Goal: Task Accomplishment & Management: Manage account settings

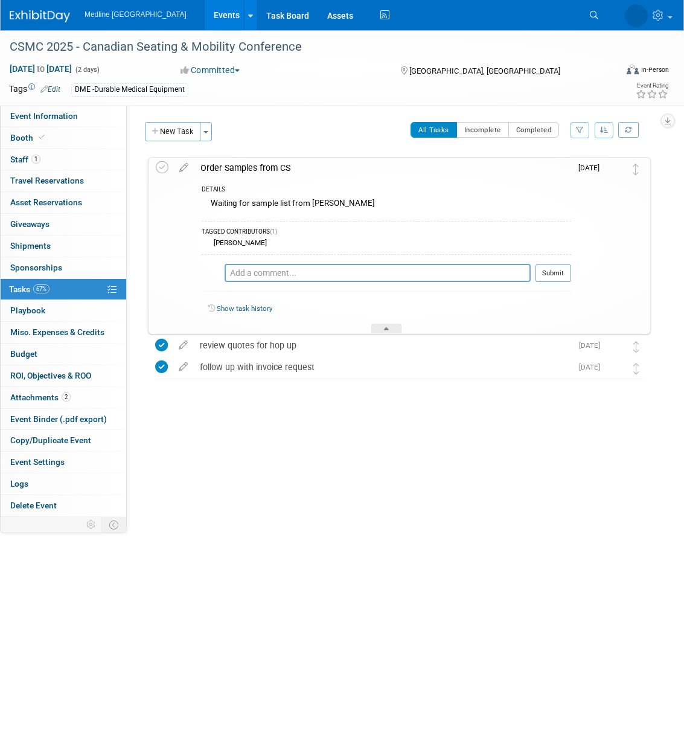
click at [268, 480] on div "Status: Waiting for information In progress Need to order Samples/Swag Complete…" at bounding box center [393, 311] width 533 height 411
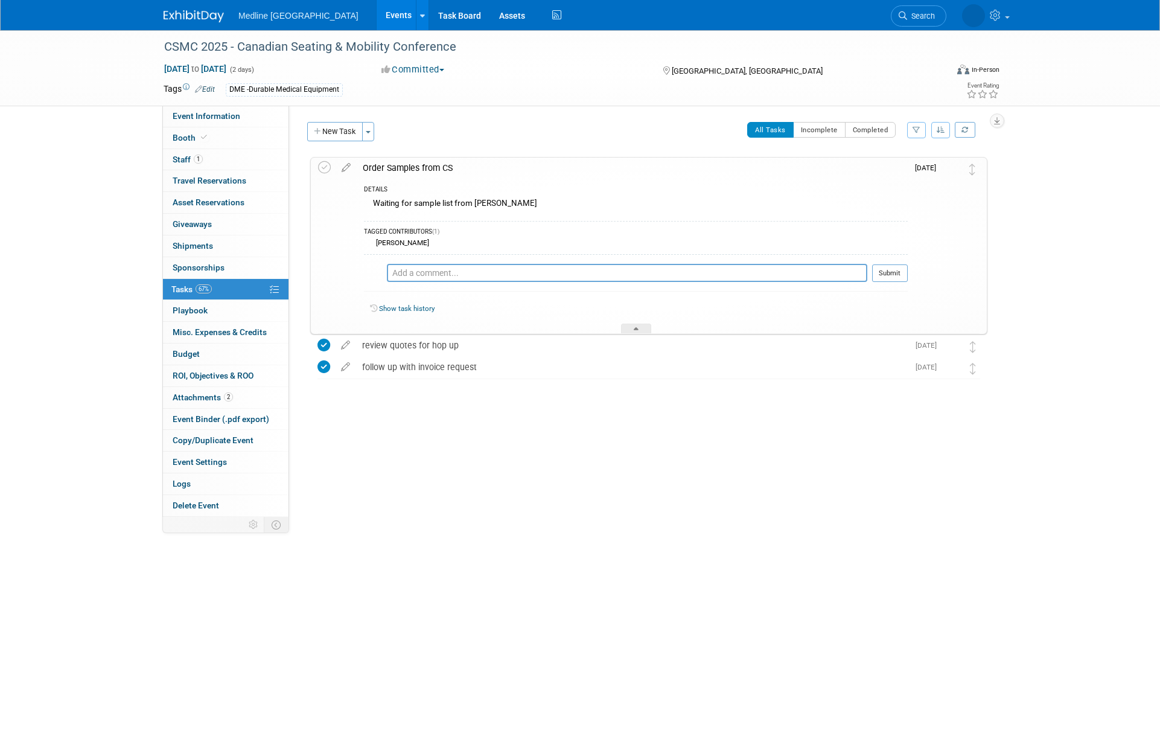
click at [203, 14] on img at bounding box center [194, 16] width 60 height 12
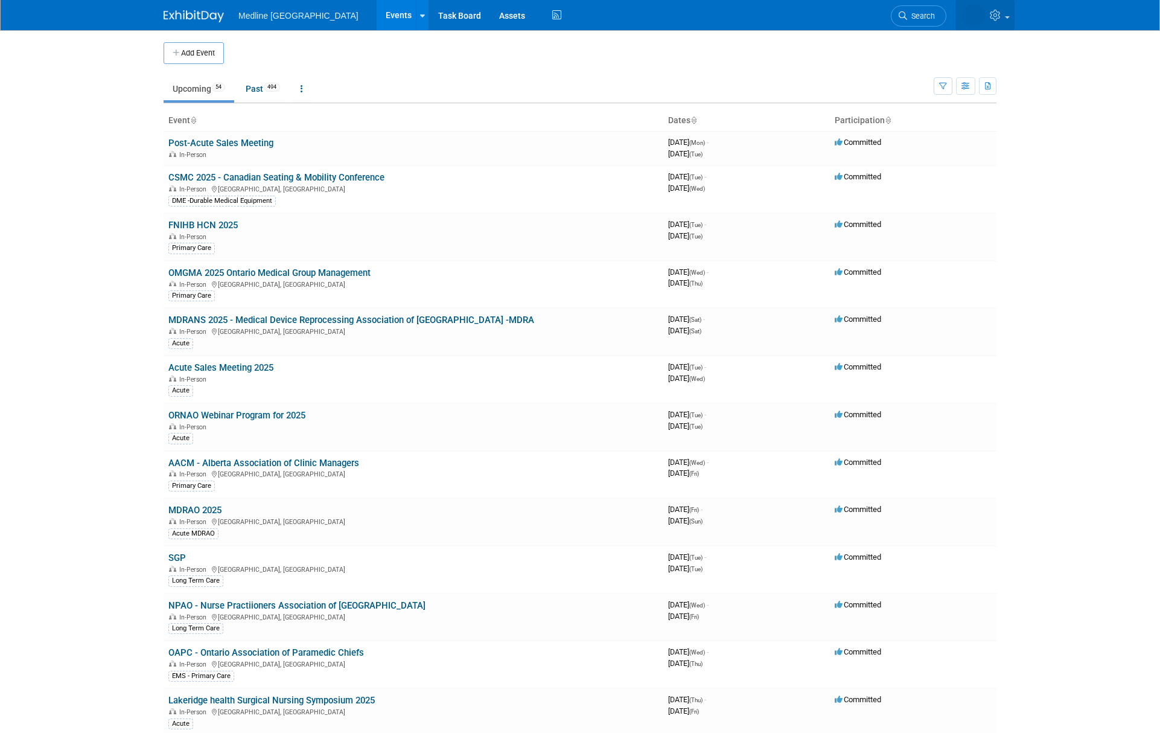
click at [1006, 18] on span at bounding box center [1007, 17] width 5 height 2
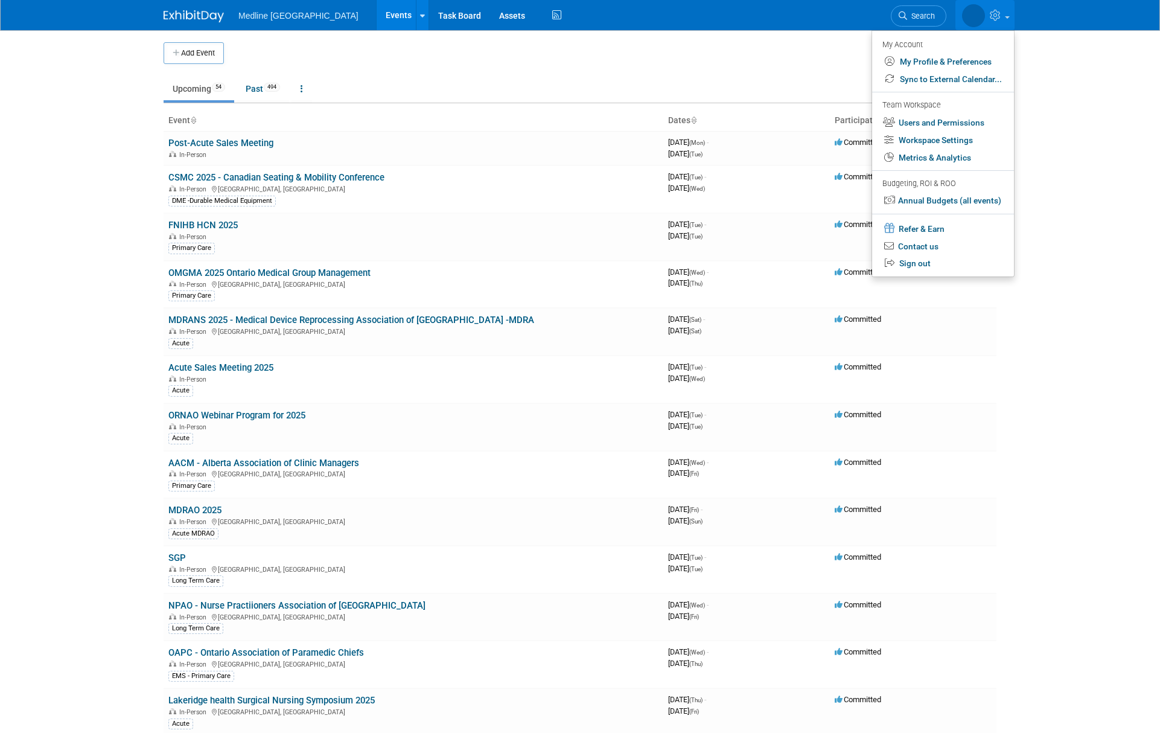
click at [1042, 81] on body "Medline Canada Events Add Event Bulk Upload Events Shareable Event Boards Recen…" at bounding box center [580, 366] width 1160 height 733
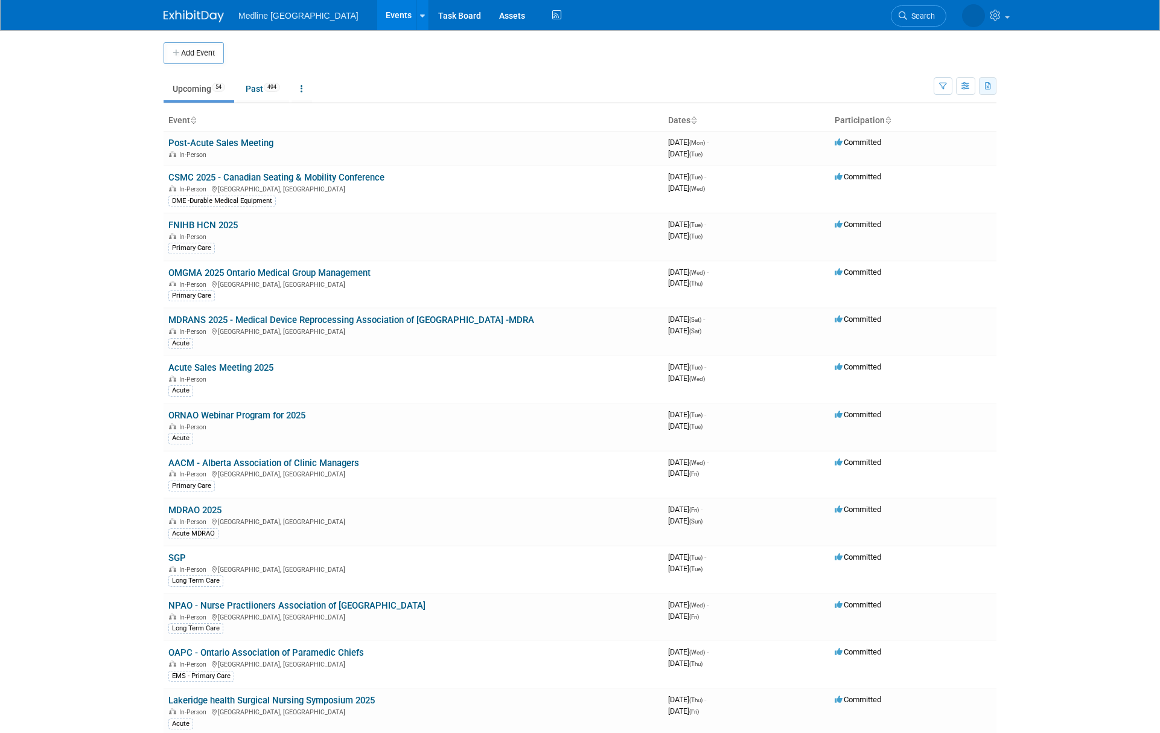
click at [987, 84] on icon "button" at bounding box center [988, 87] width 7 height 8
click at [916, 143] on span "(548 Events)" at bounding box center [919, 143] width 41 height 8
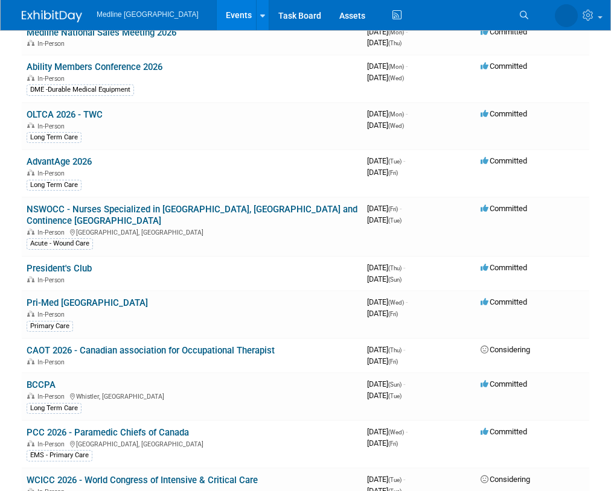
scroll to position [1994, 0]
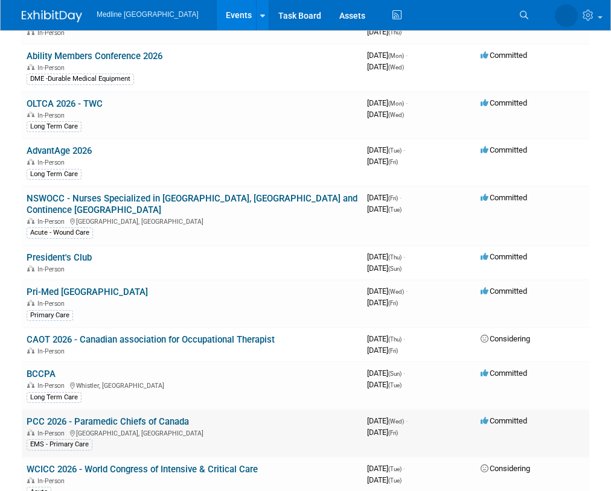
click at [139, 416] on link "PCC 2026 - Paramedic Chiefs of Canada" at bounding box center [108, 421] width 162 height 11
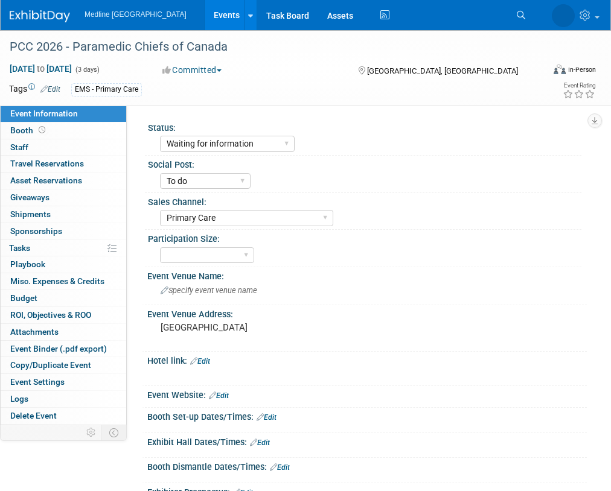
select select "Waiting for information"
select select "To do"
select select "Primary Care"
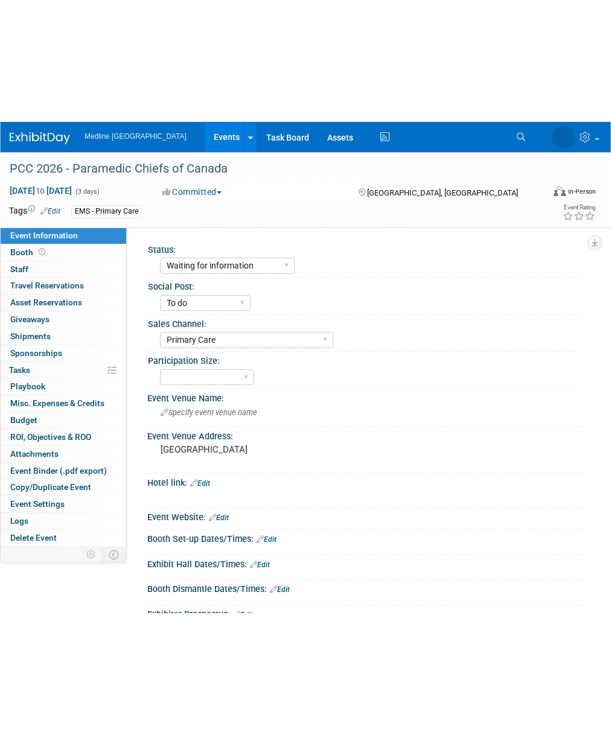
scroll to position [2, 0]
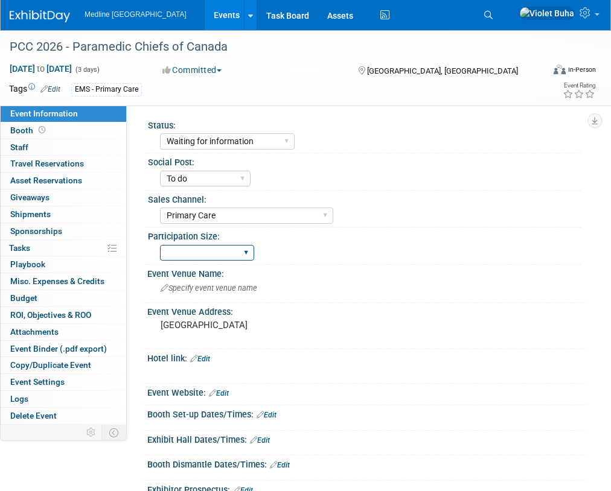
click at [247, 249] on select "National - Level 1 Provincial - Level 2 Regional - Level 3" at bounding box center [207, 253] width 94 height 16
select select "National - Level 1"
click at [160, 245] on select "National - Level 1 Provincial - Level 2 Regional - Level 3" at bounding box center [207, 253] width 94 height 16
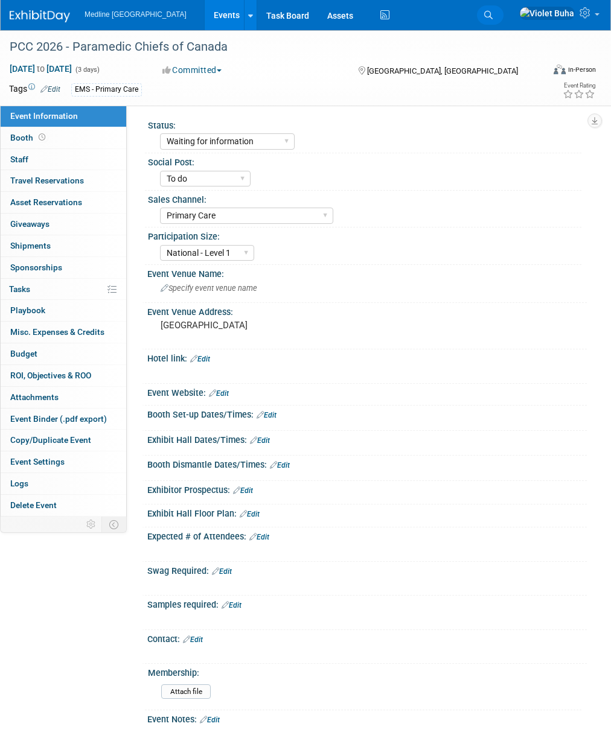
click at [493, 14] on icon at bounding box center [488, 15] width 8 height 8
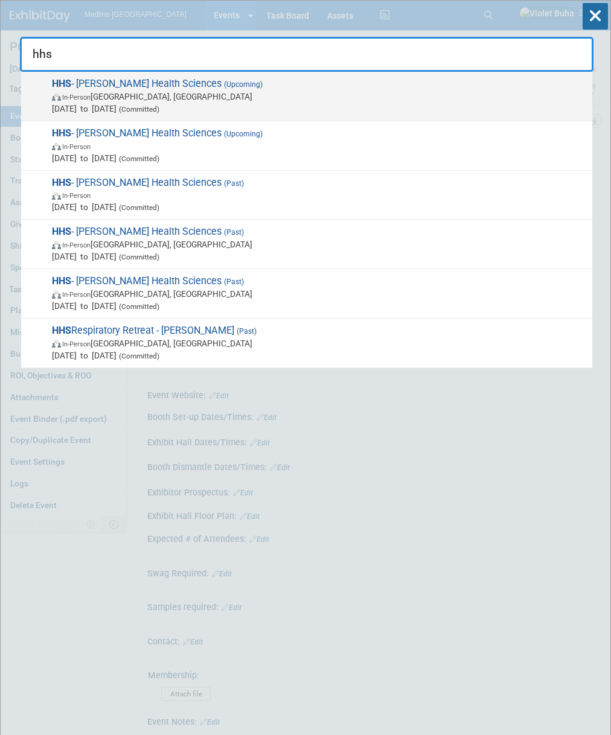
type input "hhs"
click at [204, 101] on span "In-Person Hamilton, Canada" at bounding box center [319, 97] width 534 height 12
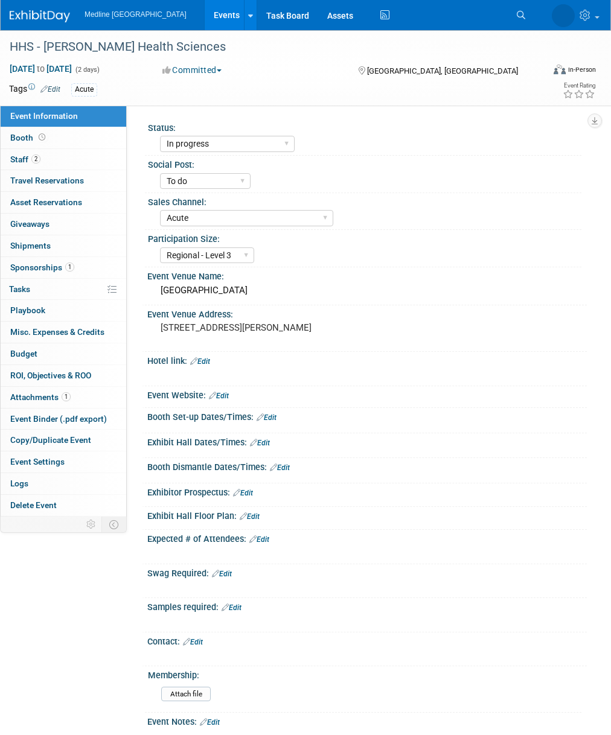
select select "In progress"
select select "To do"
select select "Acute"
select select "Regional - Level 3"
click at [95, 136] on link "Booth" at bounding box center [64, 137] width 126 height 21
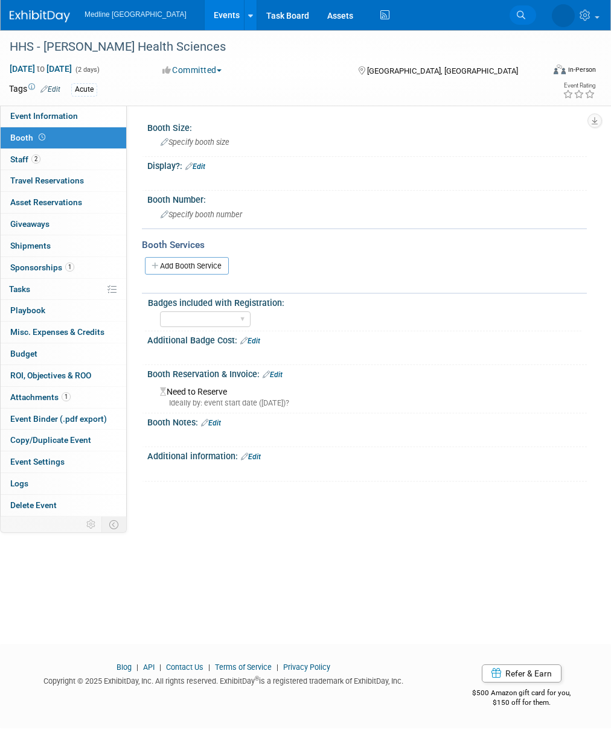
click at [517, 12] on icon at bounding box center [521, 15] width 8 height 8
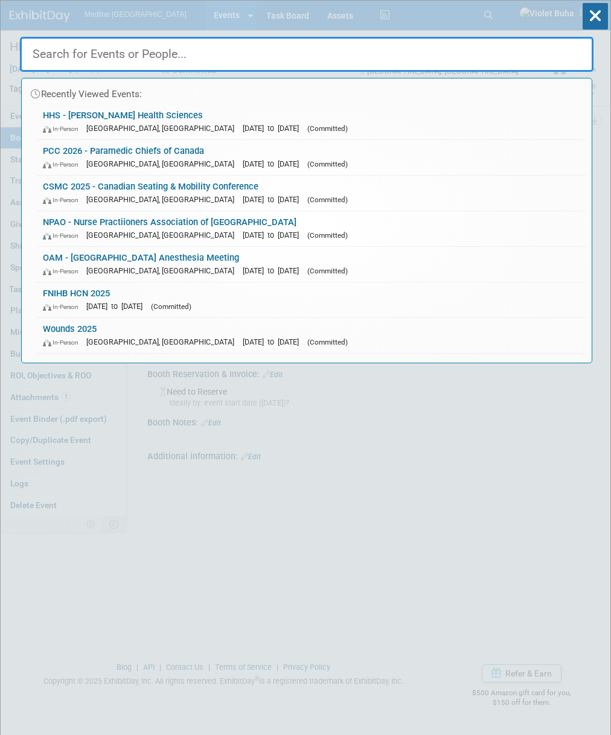
click at [383, 54] on input "text" at bounding box center [306, 54] width 573 height 35
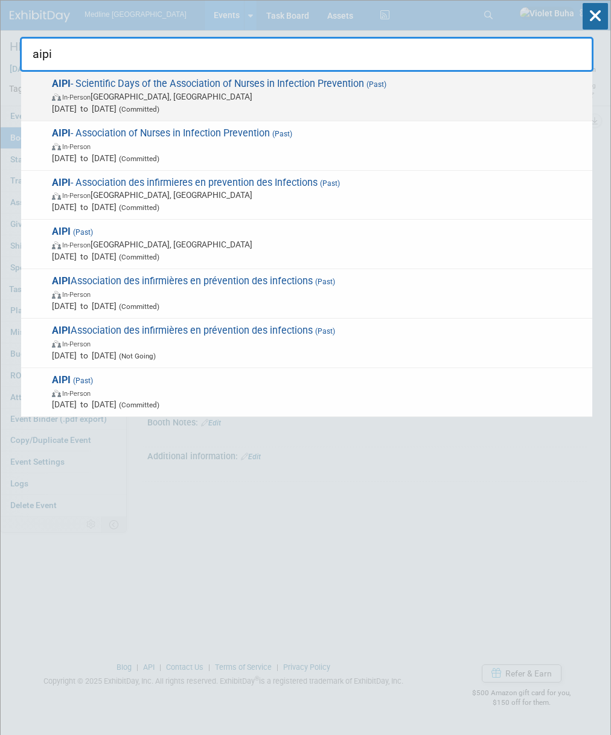
type input "aipi"
click at [343, 89] on span "AIPI - Scientific Days of the Association of Nurses in Infection Prevention (Pa…" at bounding box center [317, 96] width 538 height 37
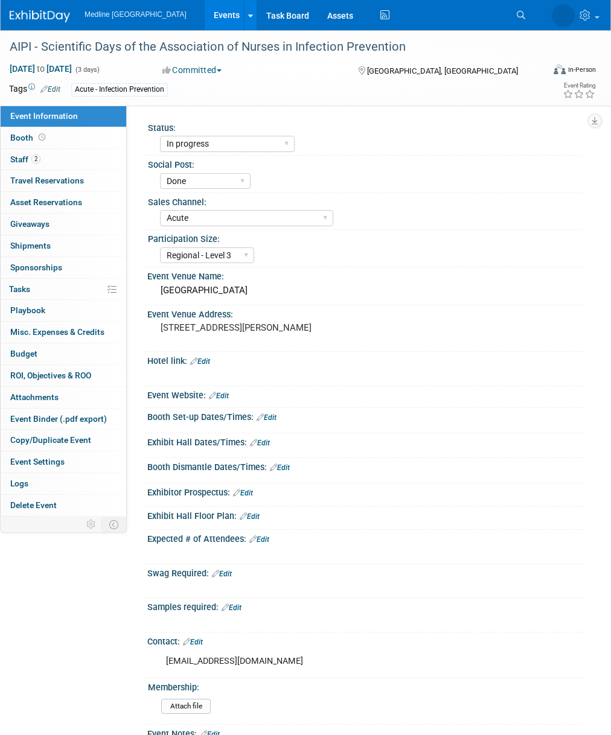
select select "In progress"
select select "Done"
select select "Acute"
select select "Regional - Level 3"
click at [49, 139] on link "Booth" at bounding box center [64, 137] width 126 height 21
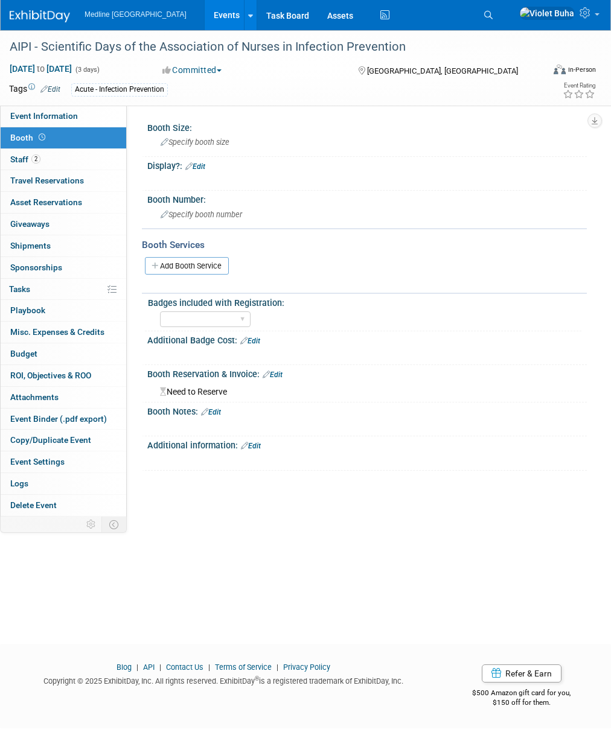
click at [273, 372] on link "Edit" at bounding box center [273, 375] width 20 height 8
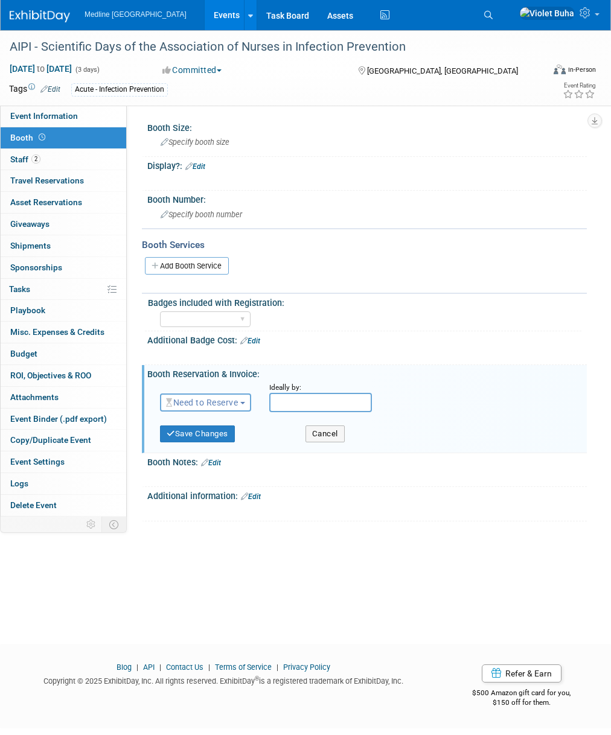
click at [226, 402] on span "Need to Reserve" at bounding box center [202, 403] width 72 height 10
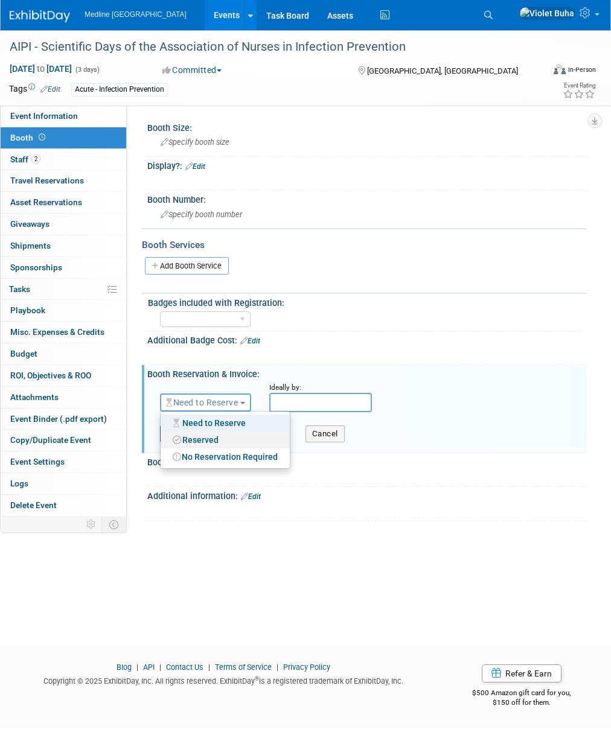
click at [213, 442] on link "Reserved" at bounding box center [225, 440] width 129 height 17
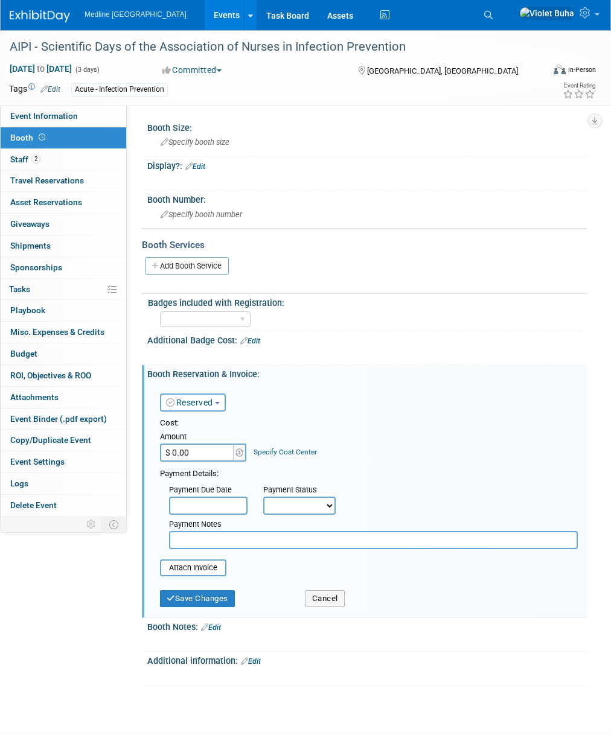
click at [190, 453] on input "$ 0.00" at bounding box center [197, 453] width 75 height 18
type input "$ 3,500.00"
click at [202, 568] on input "file" at bounding box center [153, 568] width 144 height 14
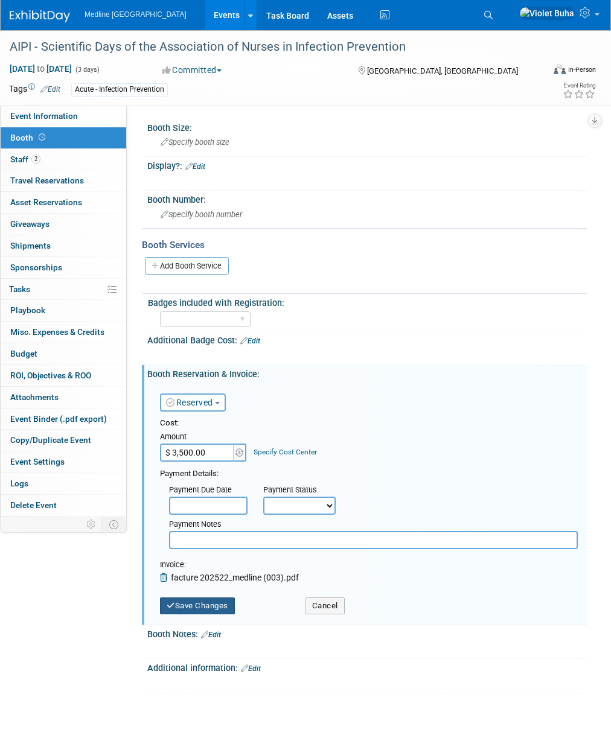
click at [212, 606] on button "Save Changes" at bounding box center [197, 606] width 75 height 17
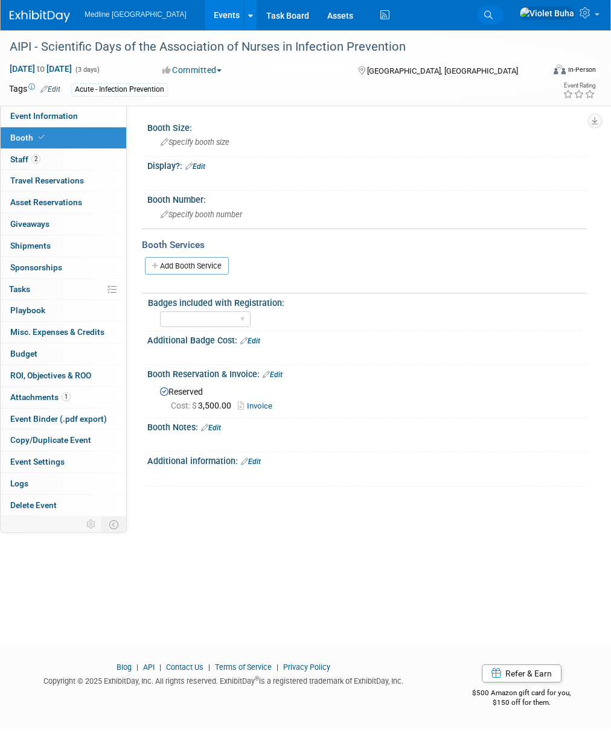
click at [493, 11] on icon at bounding box center [488, 15] width 8 height 8
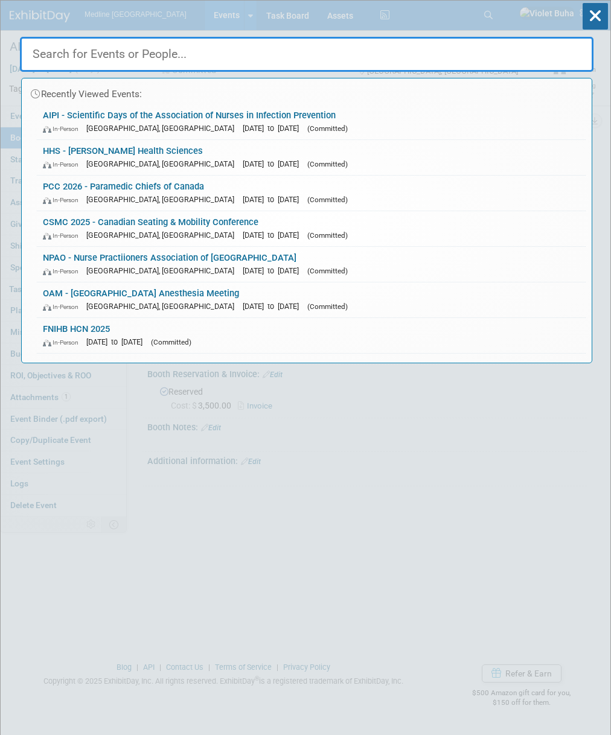
click at [311, 57] on input "text" at bounding box center [306, 54] width 573 height 35
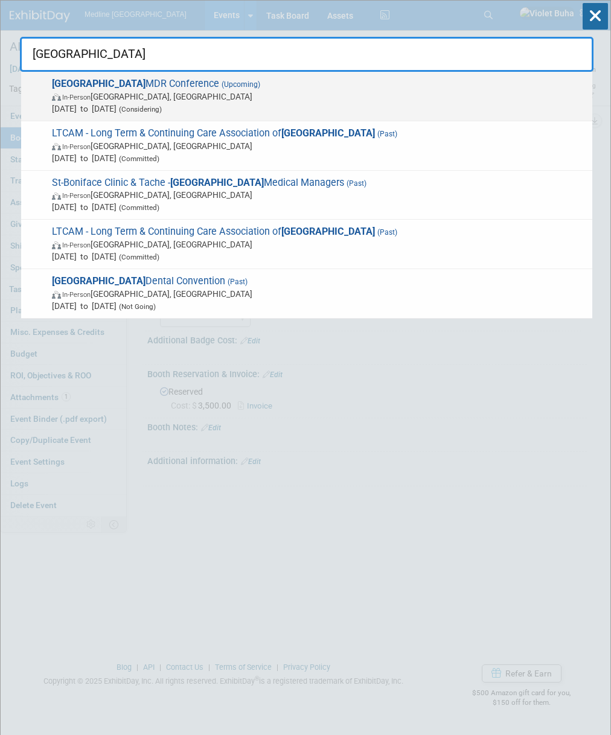
type input "manitoba"
click at [231, 95] on span "In-Person Winnipeg, Canada" at bounding box center [319, 97] width 534 height 12
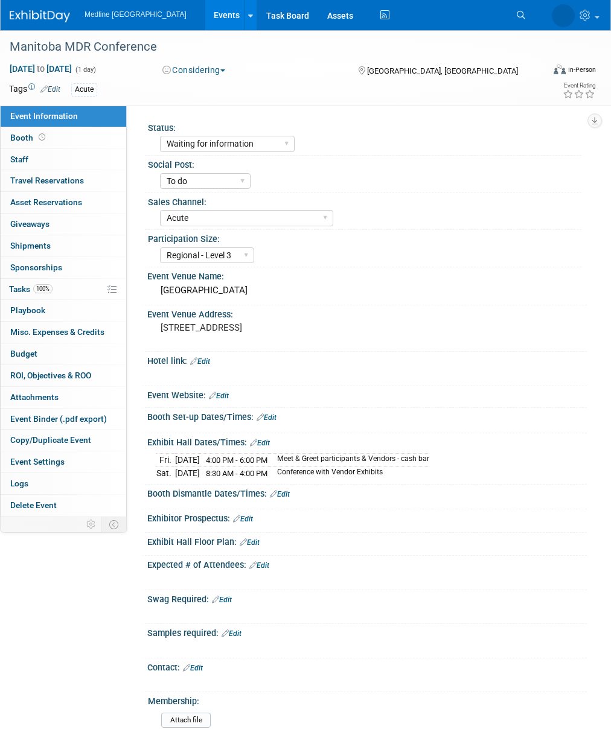
select select "Waiting for information"
select select "To do"
select select "Acute"
select select "Regional - Level 3"
click at [75, 144] on link "Booth" at bounding box center [64, 137] width 126 height 21
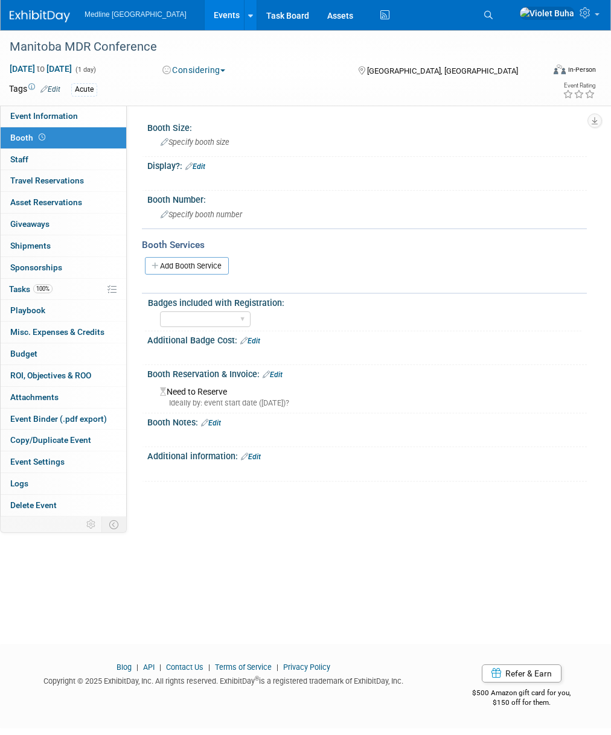
click at [280, 372] on link "Edit" at bounding box center [273, 375] width 20 height 8
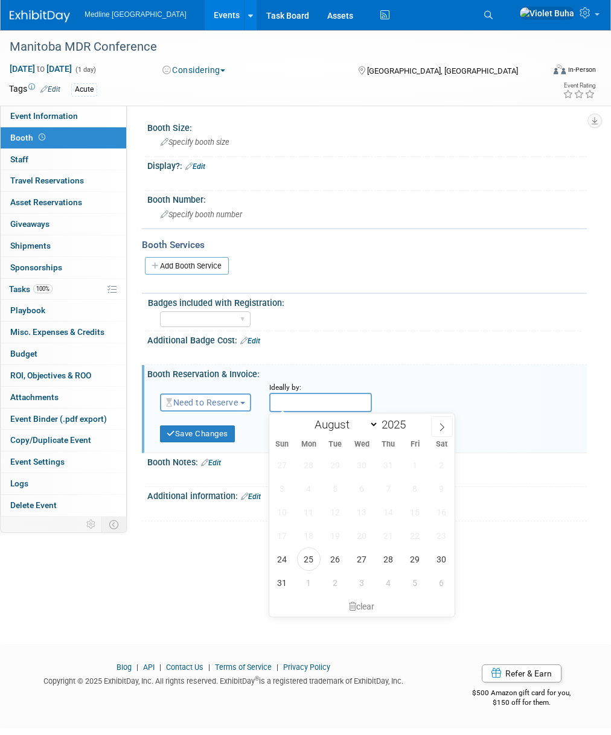
click at [311, 401] on input "text" at bounding box center [320, 402] width 103 height 19
click at [448, 357] on div at bounding box center [326, 354] width 337 height 12
click at [332, 435] on button "Cancel" at bounding box center [324, 434] width 39 height 17
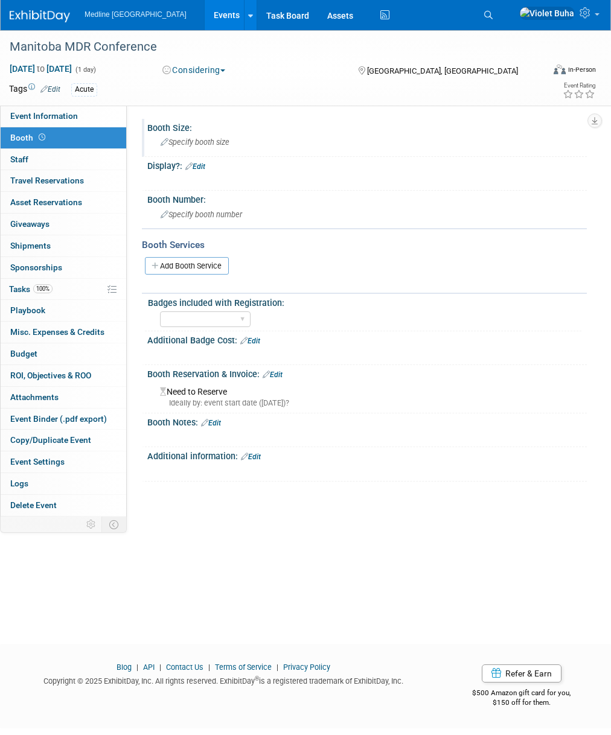
click at [205, 138] on div "Specify booth size" at bounding box center [366, 142] width 421 height 19
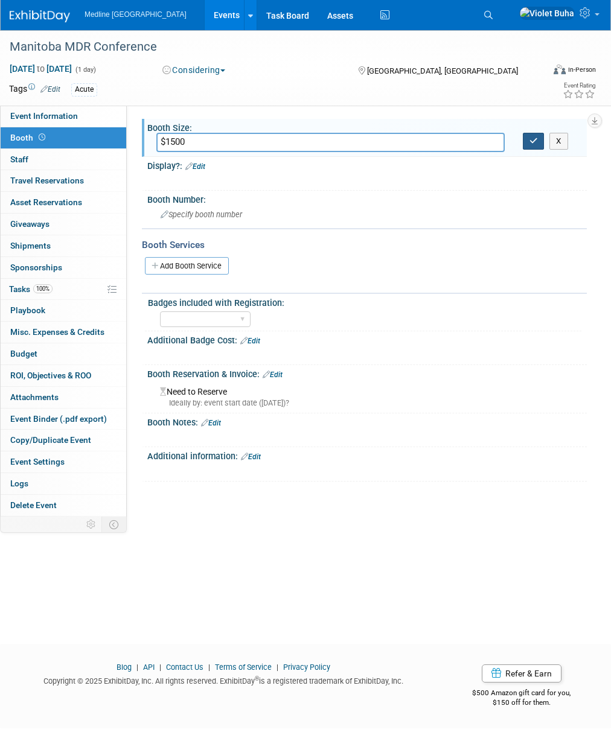
type input "$1500"
click at [529, 144] on icon "button" at bounding box center [533, 141] width 8 height 8
